Goal: Information Seeking & Learning: Learn about a topic

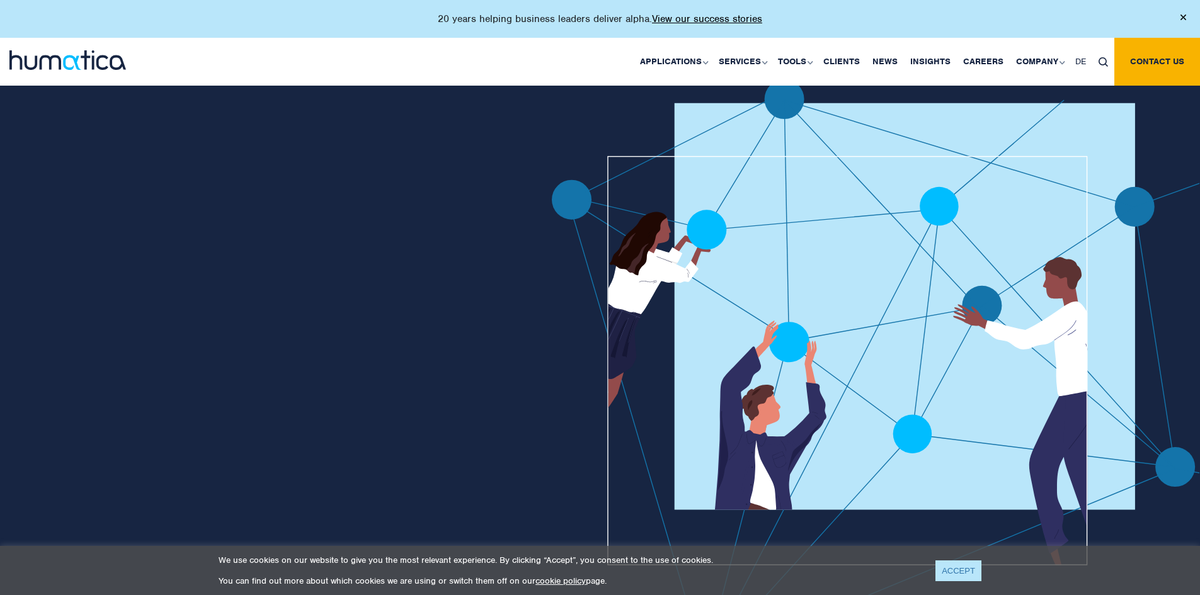
click at [466, 417] on link "ACCEPT" at bounding box center [958, 570] width 46 height 21
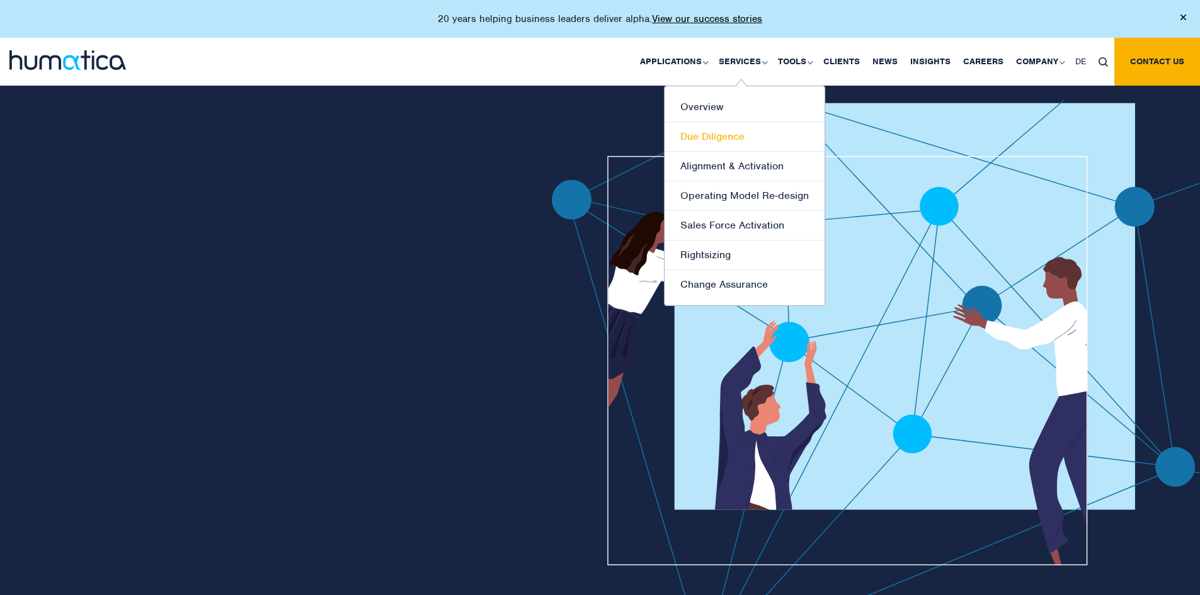
click at [466, 127] on link "Due Diligence" at bounding box center [744, 137] width 160 height 30
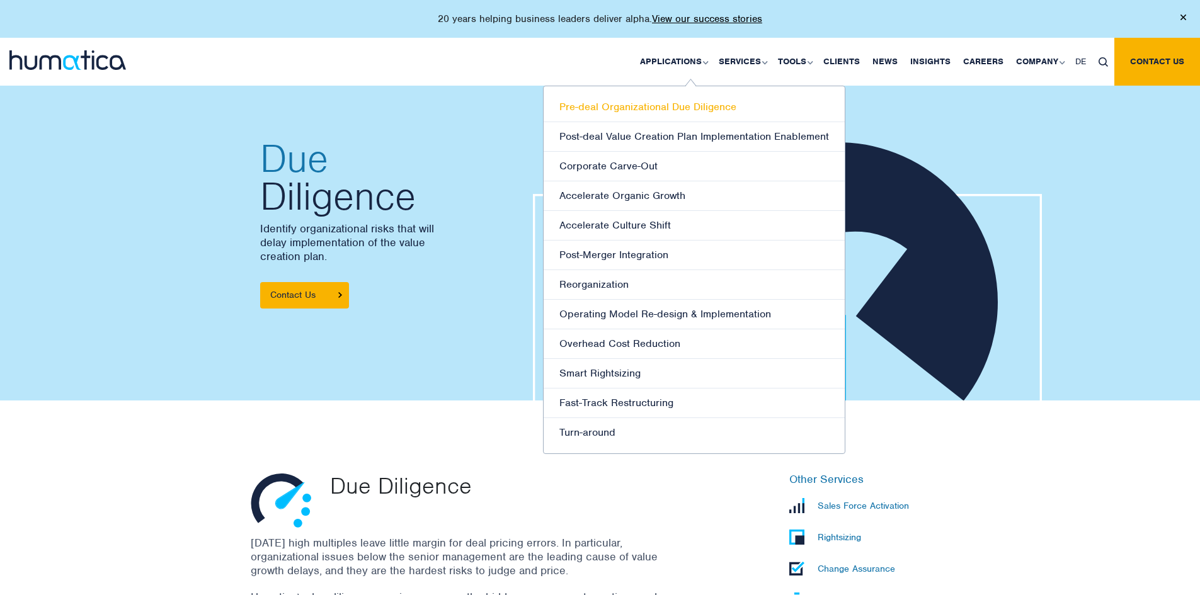
click at [680, 105] on link "Pre-deal Organizational Due Diligence" at bounding box center [693, 108] width 301 height 30
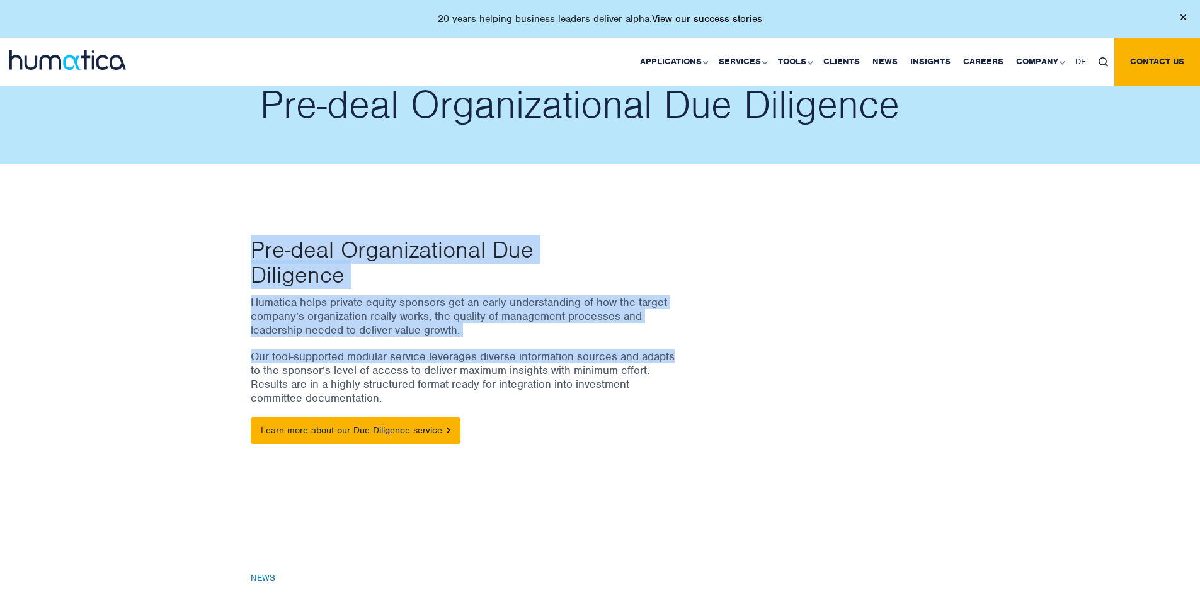
drag, startPoint x: 678, startPoint y: 280, endPoint x: 688, endPoint y: 353, distance: 73.7
click at [687, 351] on div "Pre-deal Organizational Due Diligence Humatica helps private equity sponsors ge…" at bounding box center [480, 347] width 479 height 220
click at [688, 353] on div "Humatica helps private equity sponsors get an early understanding of how the ta…" at bounding box center [481, 375] width 460 height 161
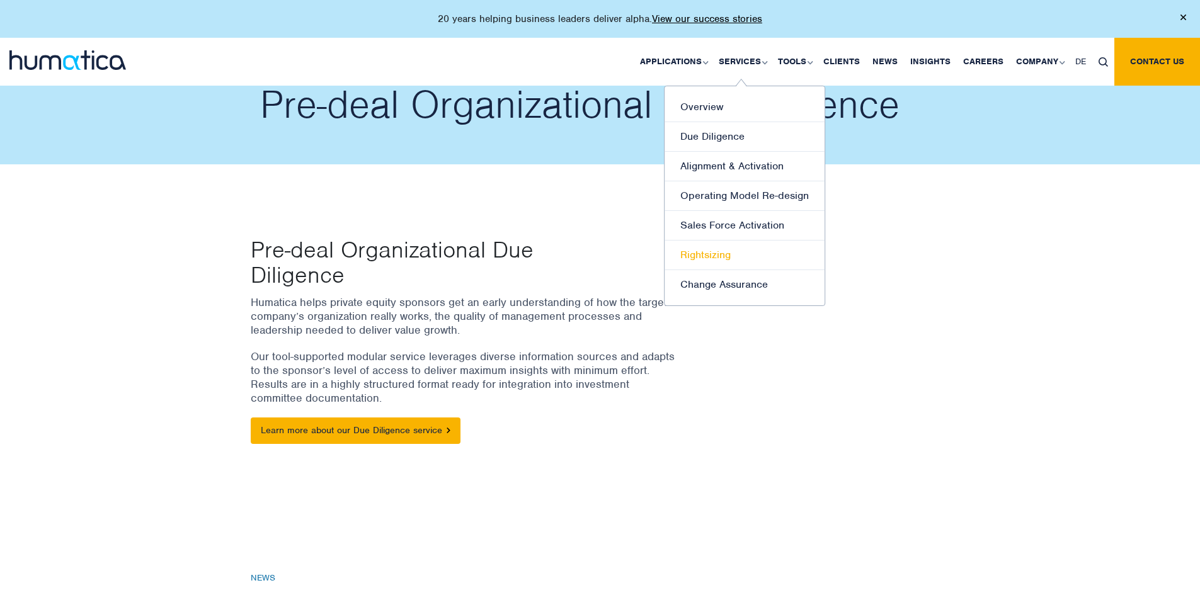
click at [737, 258] on link "Rightsizing" at bounding box center [744, 256] width 160 height 30
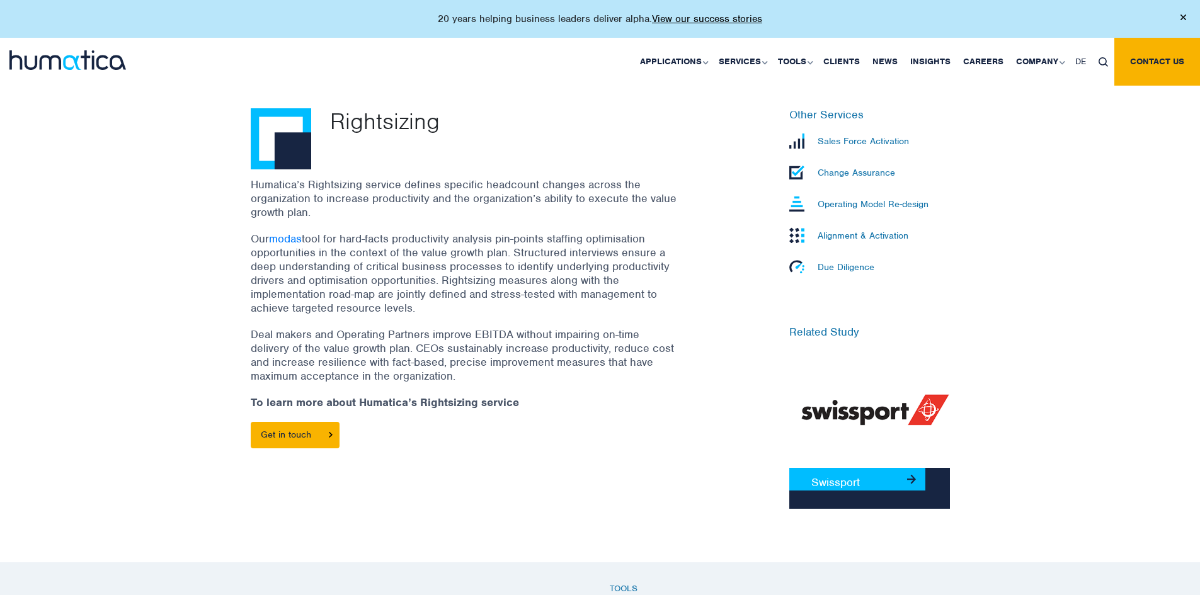
scroll to position [378, 0]
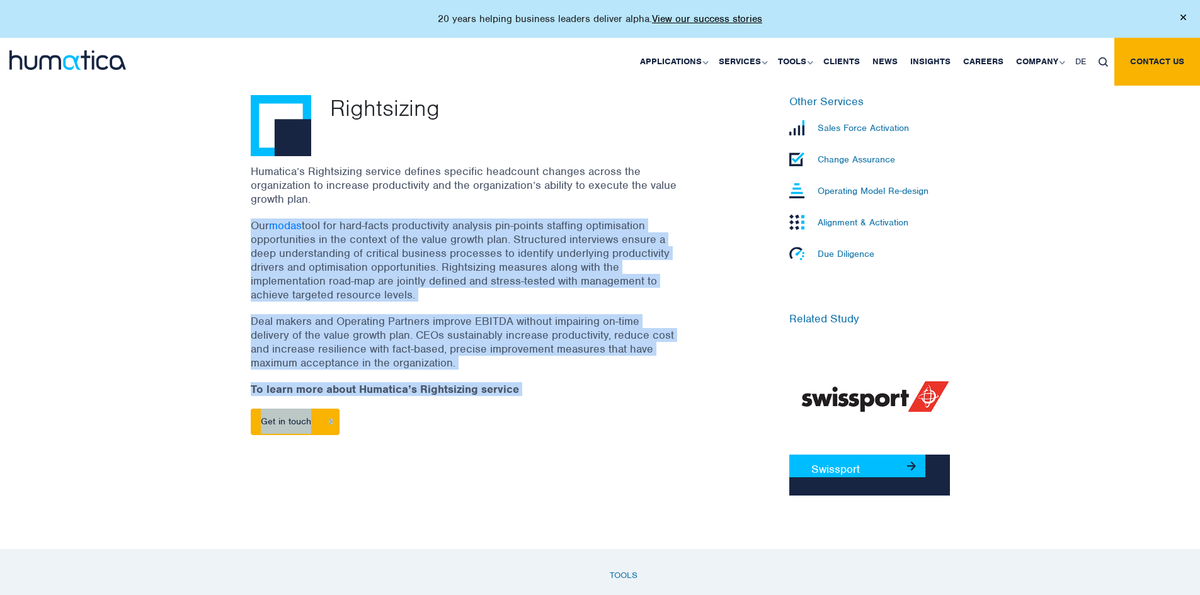
drag, startPoint x: 588, startPoint y: 430, endPoint x: 457, endPoint y: 171, distance: 290.6
click at [460, 193] on div "Humatica’s Rightsizing service defines specific headcount changes across the or…" at bounding box center [481, 305] width 460 height 283
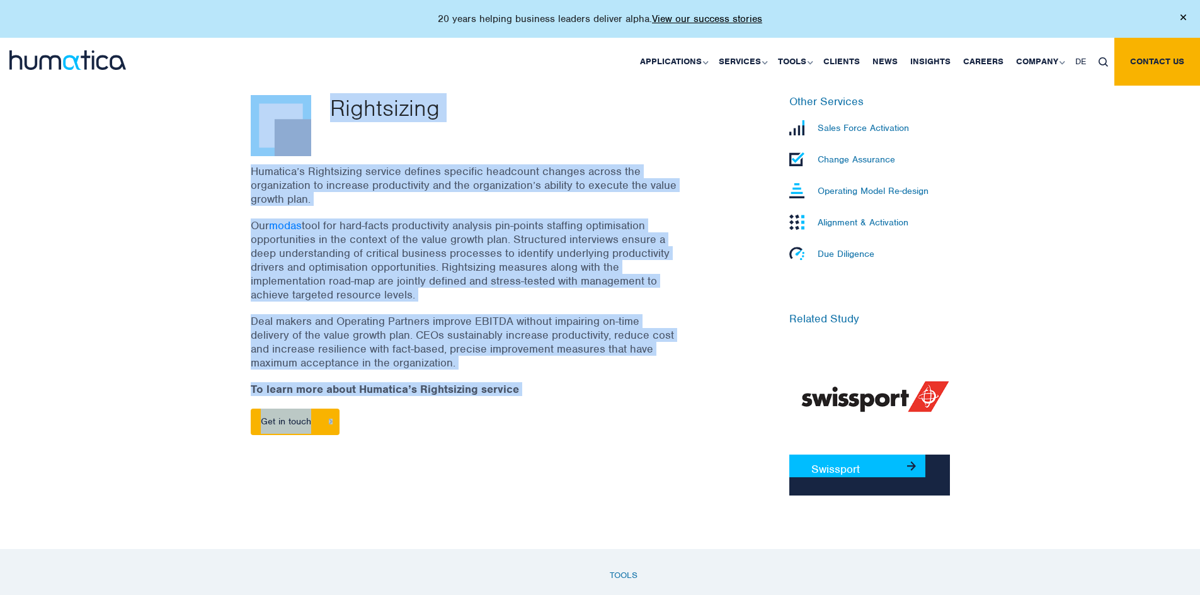
drag, startPoint x: 457, startPoint y: 168, endPoint x: 552, endPoint y: 429, distance: 277.5
click at [552, 429] on div "Rightsizing Humatica’s Rightsizing service defines specific headcount changes a…" at bounding box center [480, 295] width 479 height 401
click at [552, 429] on p "Get in touch" at bounding box center [465, 422] width 428 height 26
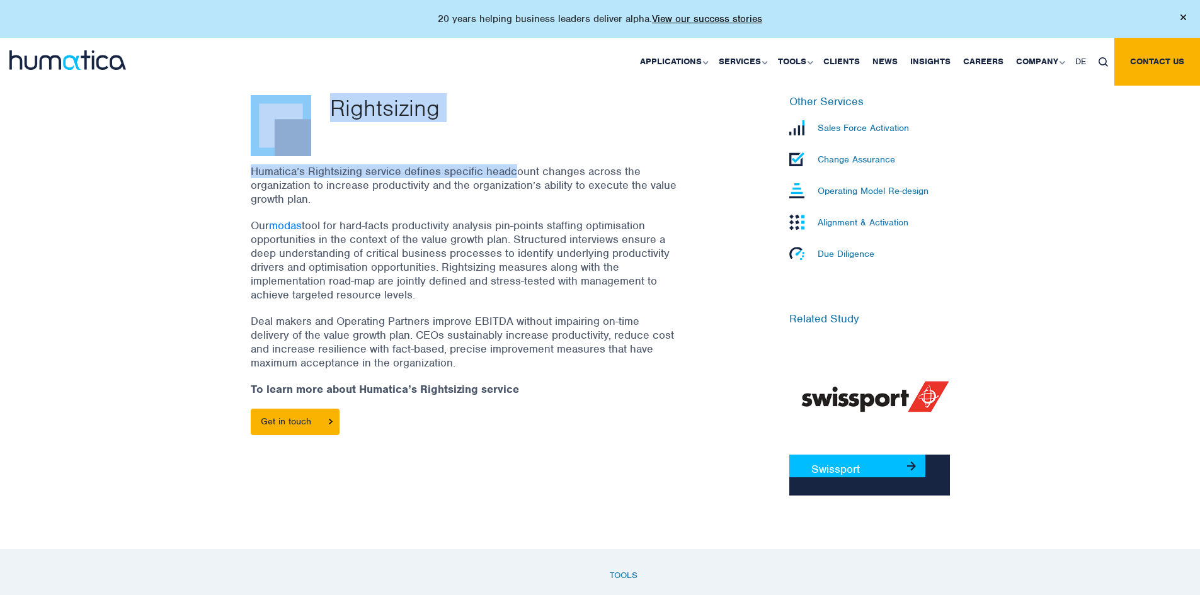
drag, startPoint x: 562, startPoint y: 466, endPoint x: 514, endPoint y: 163, distance: 306.8
click at [514, 164] on div "Rightsizing Humatica’s Rightsizing service defines specific headcount changes a…" at bounding box center [480, 295] width 479 height 401
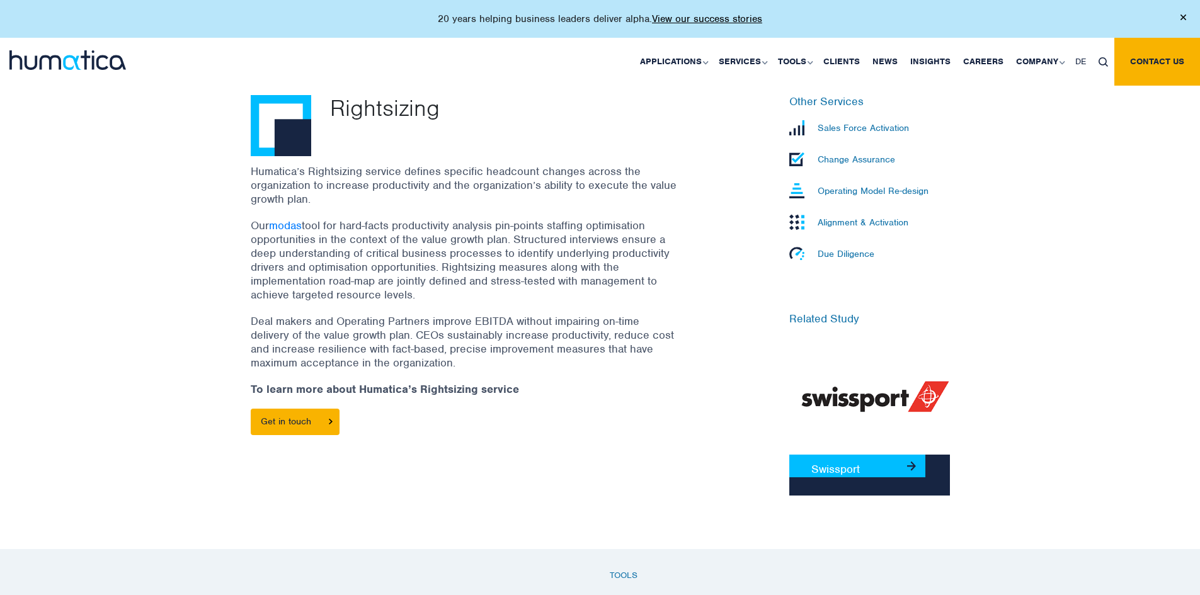
click at [514, 163] on div "Rightsizing Humatica’s Rightsizing service defines specific headcount changes a…" at bounding box center [480, 295] width 479 height 401
